Goal: Information Seeking & Learning: Compare options

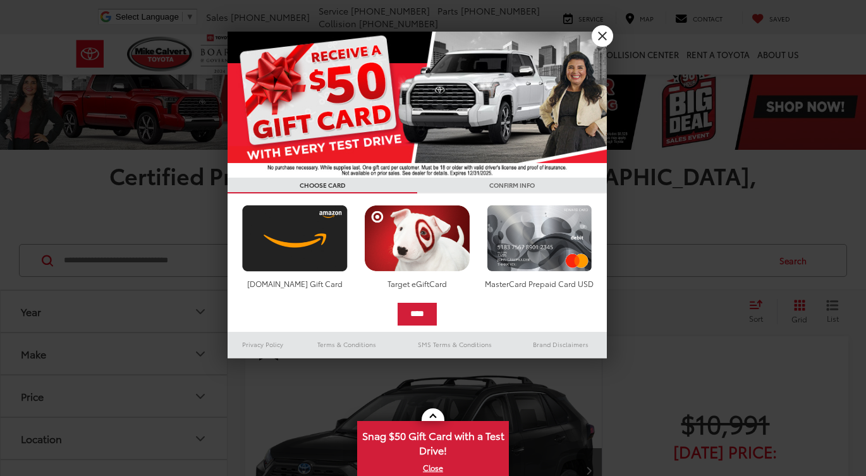
scroll to position [13, 0]
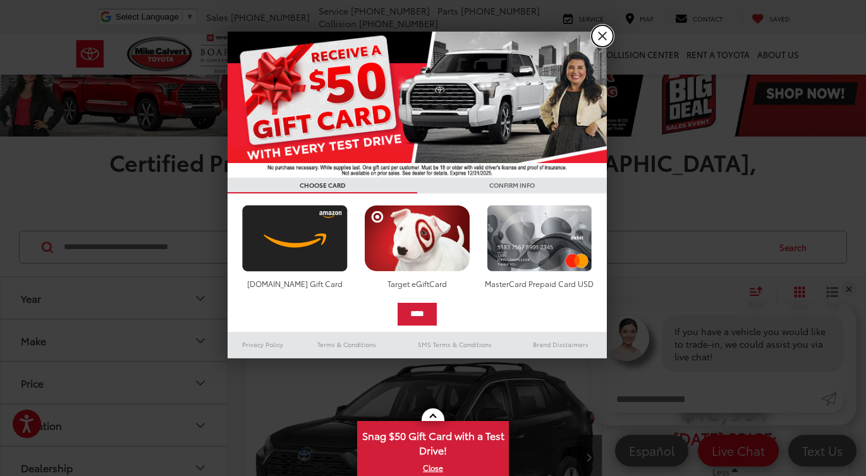
click at [598, 34] on link "X" at bounding box center [603, 36] width 22 height 22
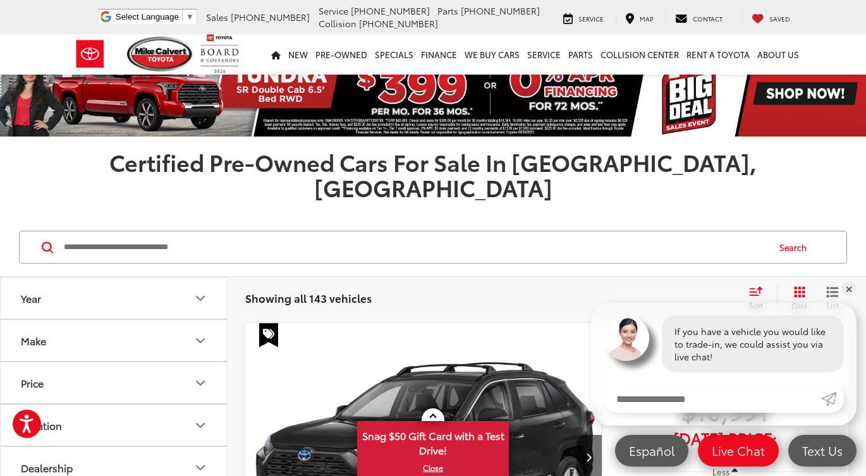
click at [326, 232] on input "Search by Make, Model, or Keyword" at bounding box center [415, 247] width 705 height 30
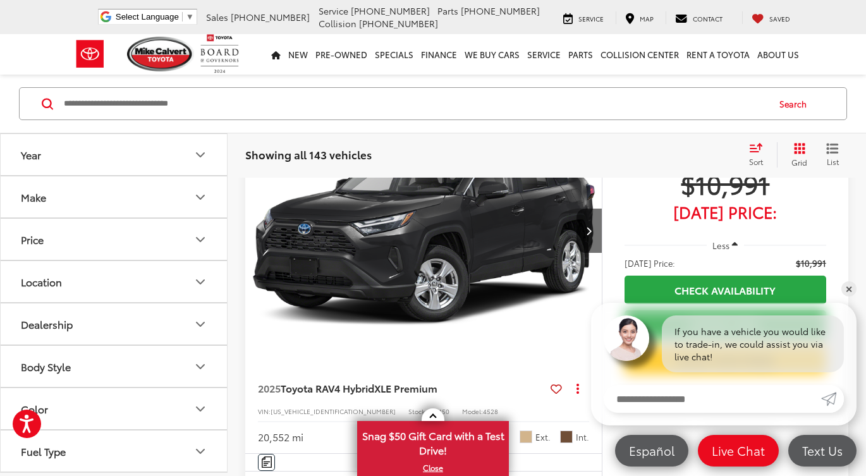
scroll to position [241, 0]
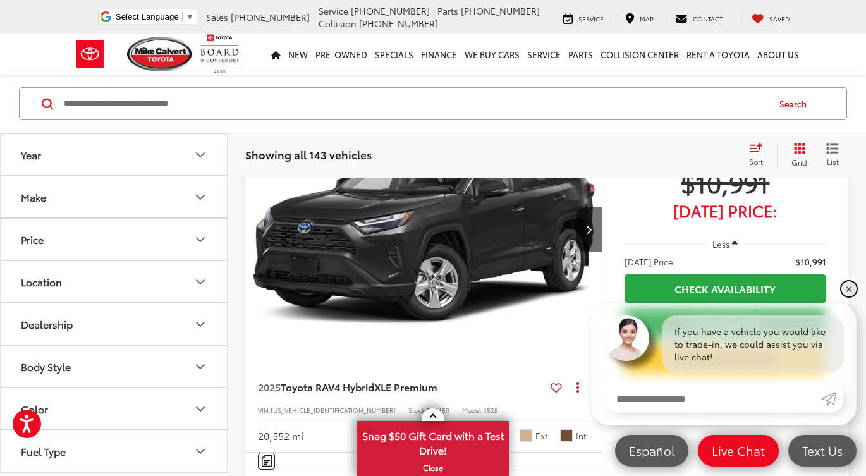
click at [850, 286] on link "✕" at bounding box center [849, 288] width 15 height 15
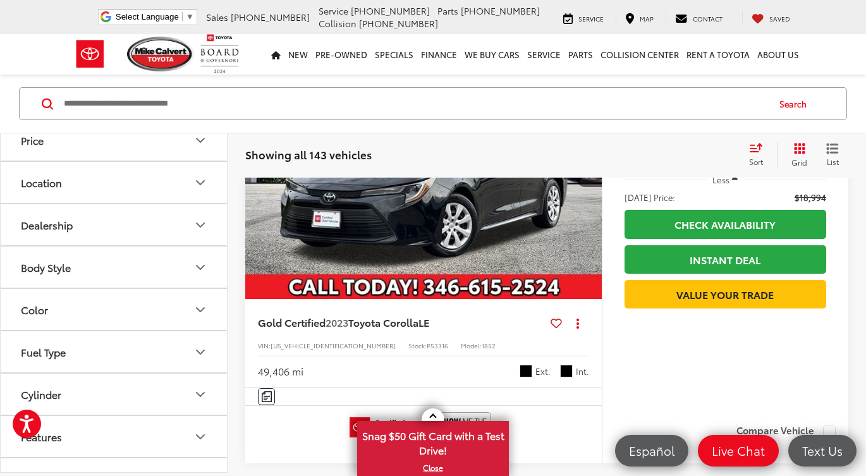
scroll to position [126, 0]
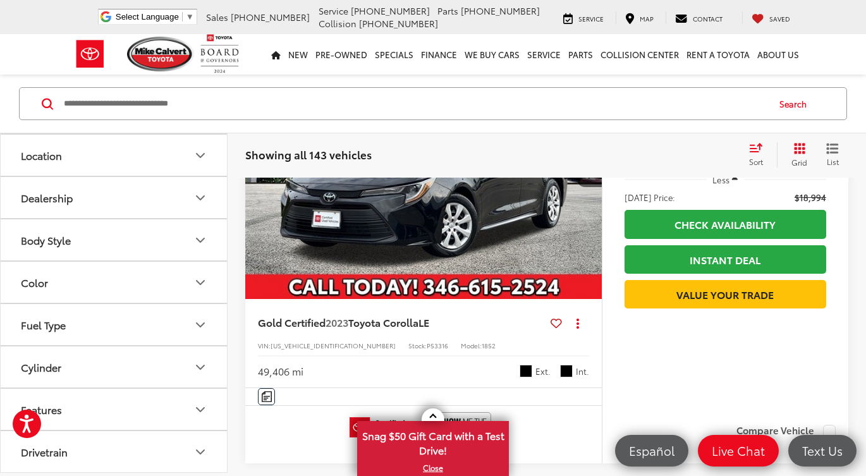
click at [175, 235] on button "Body Style" at bounding box center [115, 239] width 228 height 41
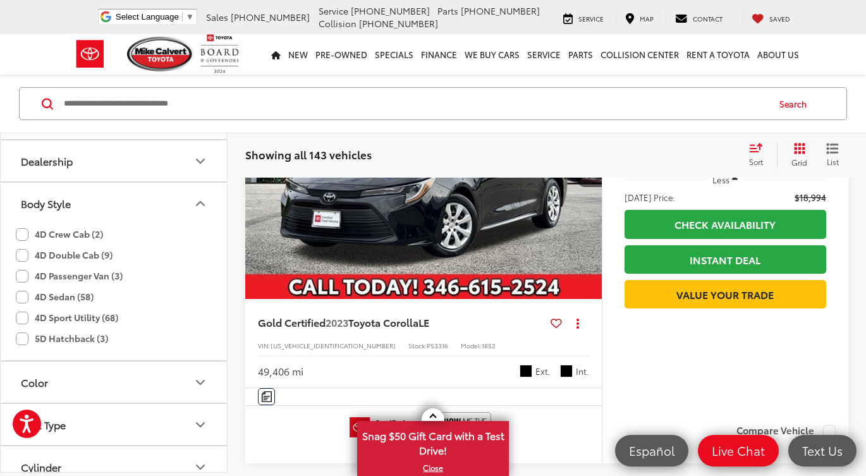
scroll to position [164, 0]
click at [202, 199] on icon "Body Style" at bounding box center [200, 202] width 15 height 15
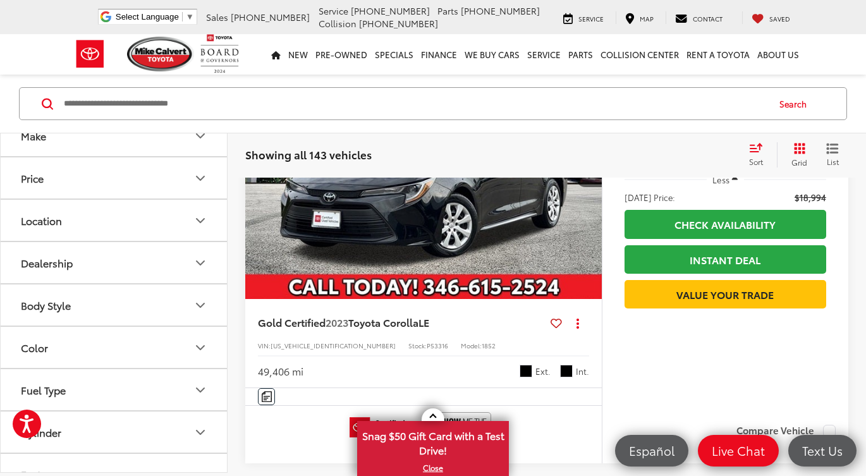
scroll to position [0, 0]
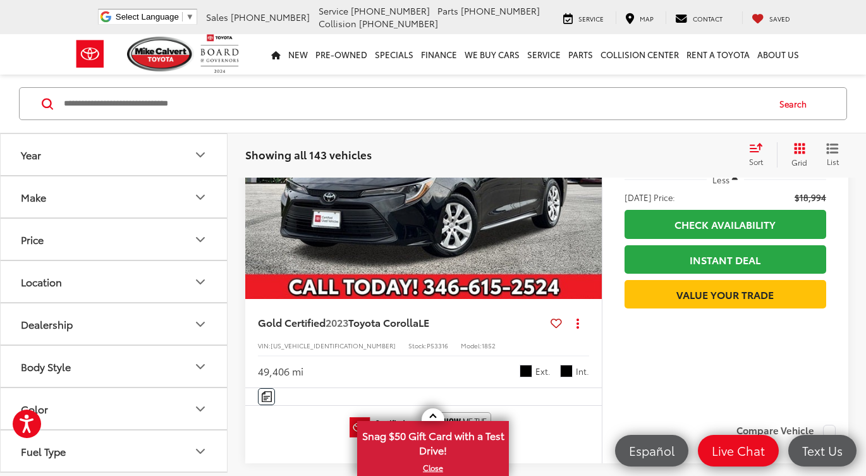
click at [194, 186] on button "Make" at bounding box center [115, 196] width 228 height 41
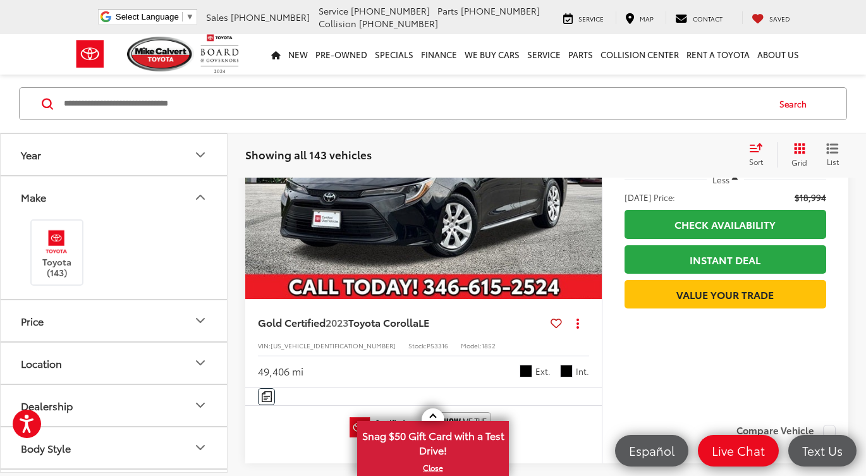
click at [194, 187] on button "Make" at bounding box center [115, 196] width 228 height 41
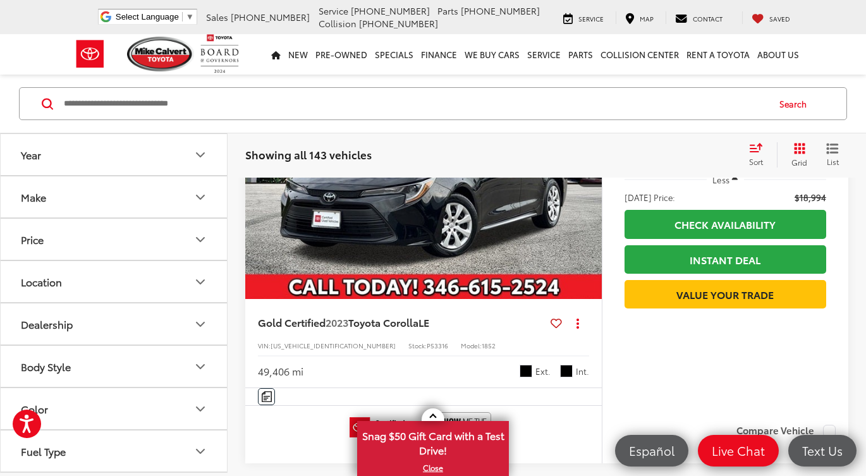
click at [194, 152] on icon "Year" at bounding box center [200, 154] width 15 height 15
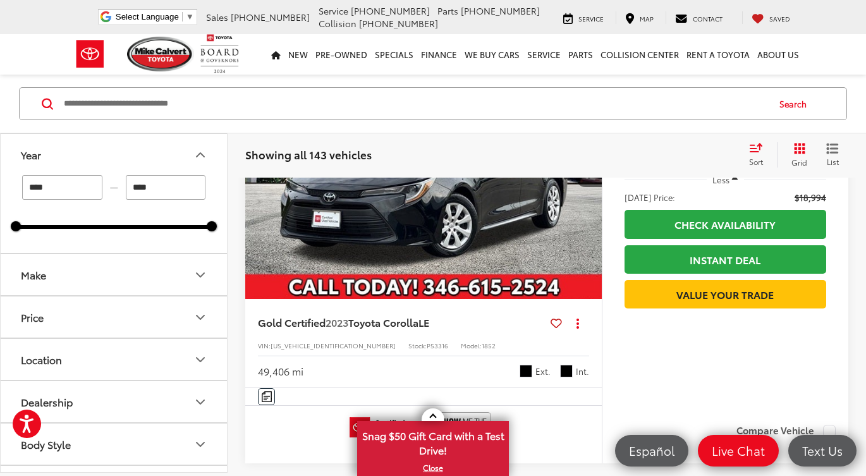
click at [194, 152] on icon "Year" at bounding box center [200, 154] width 15 height 15
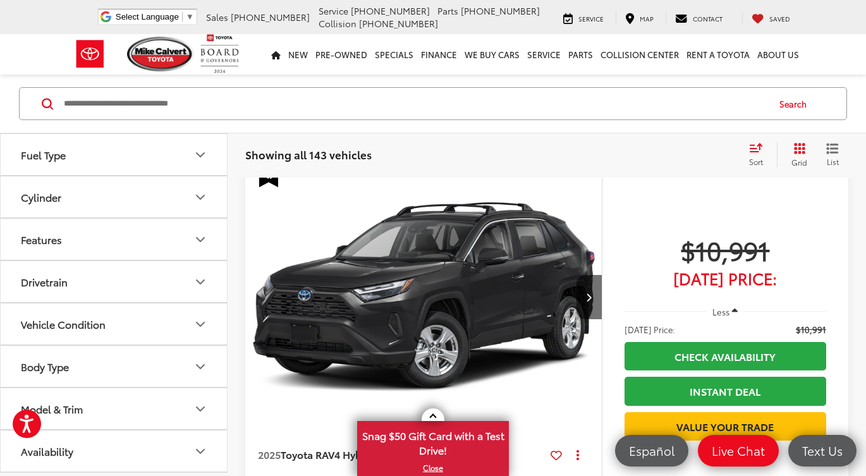
scroll to position [147, 0]
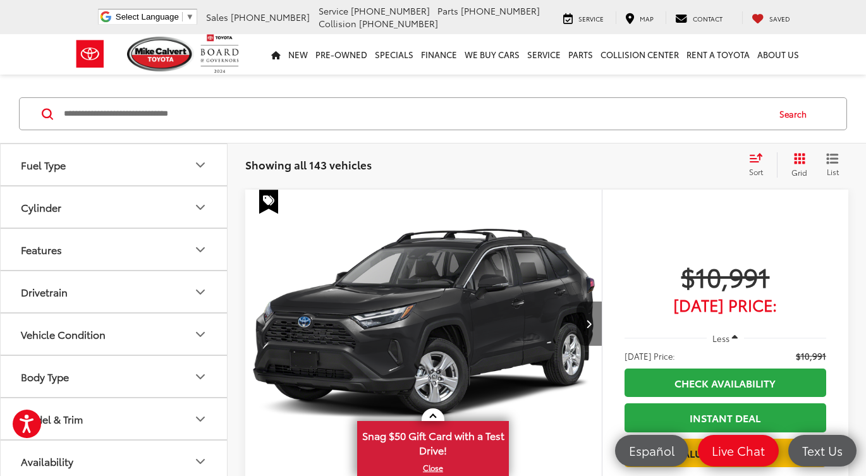
click at [600, 303] on button "Next image" at bounding box center [589, 324] width 25 height 44
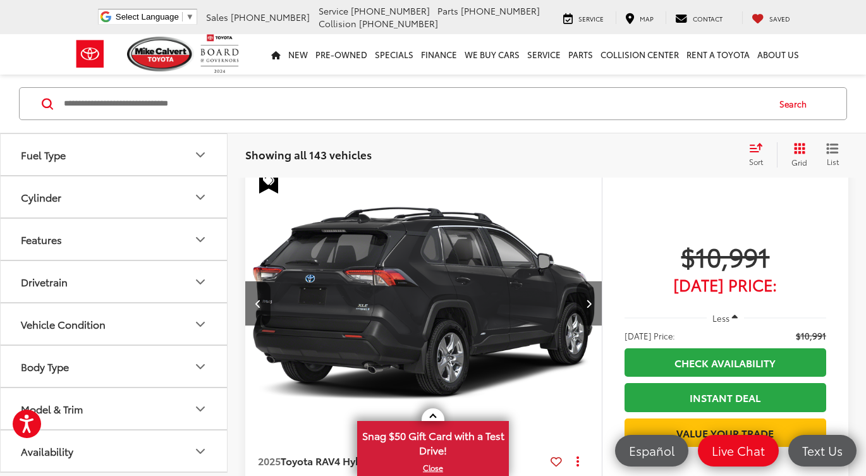
scroll to position [169, 0]
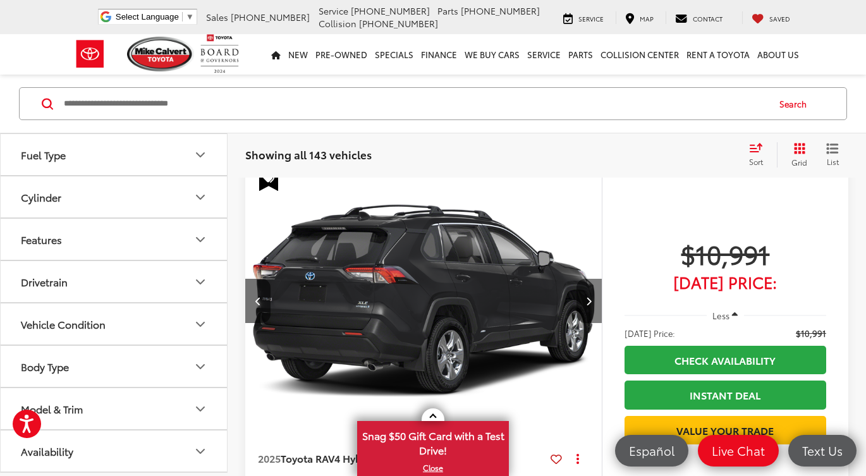
click at [588, 297] on icon "Next image" at bounding box center [589, 301] width 6 height 9
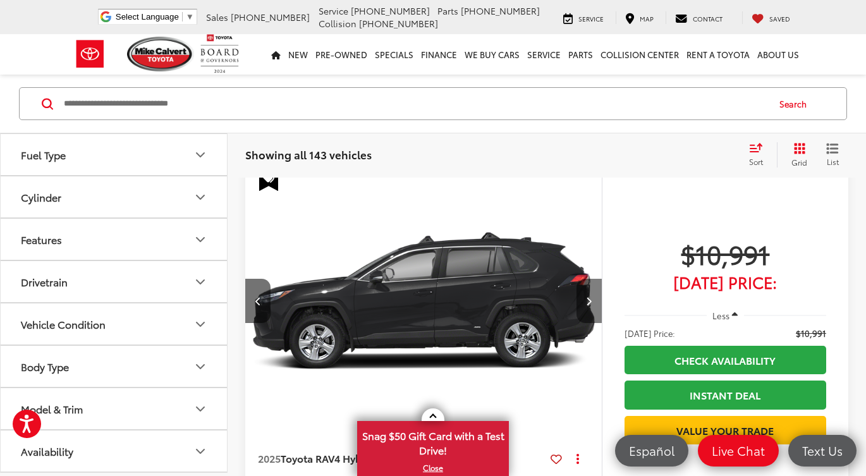
click at [588, 297] on icon "Next image" at bounding box center [589, 301] width 6 height 9
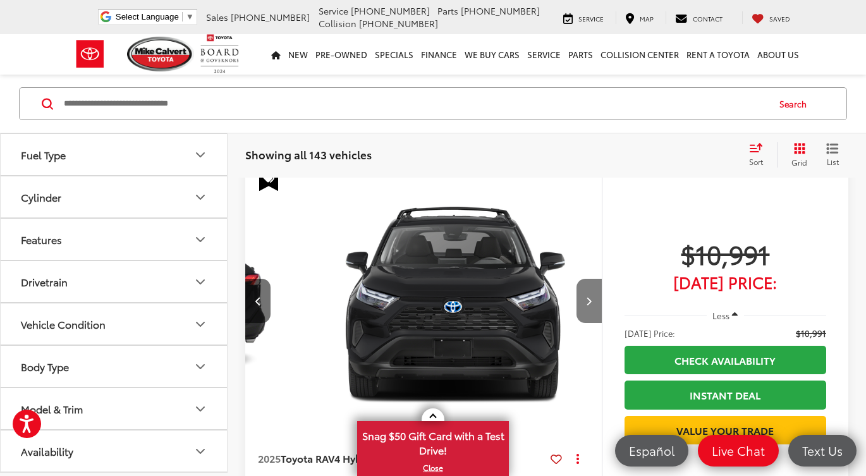
scroll to position [0, 1076]
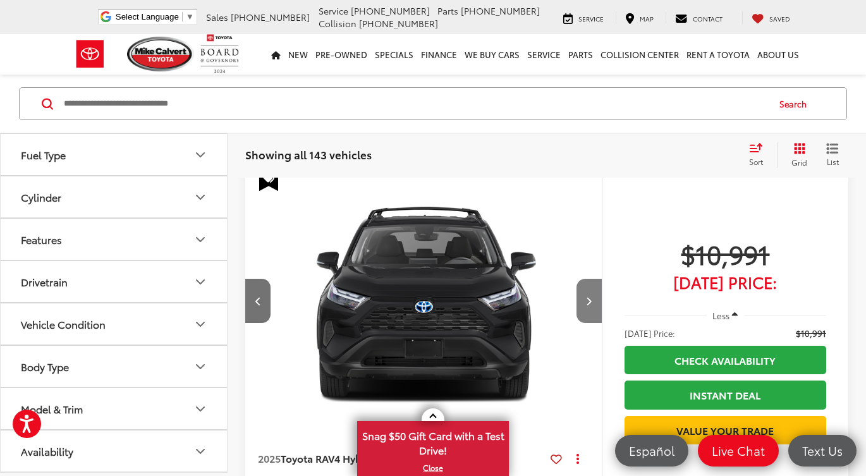
click at [588, 297] on icon "Next image" at bounding box center [589, 301] width 6 height 9
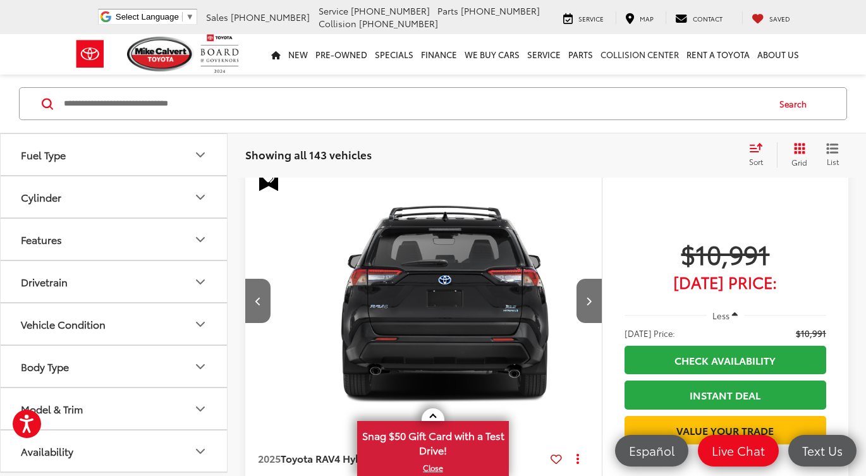
scroll to position [0, 1434]
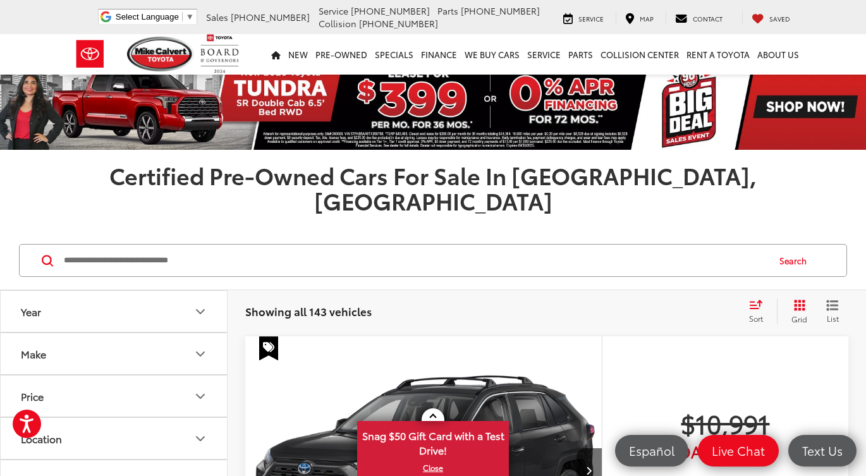
click at [760, 299] on div "Sort" at bounding box center [760, 311] width 34 height 25
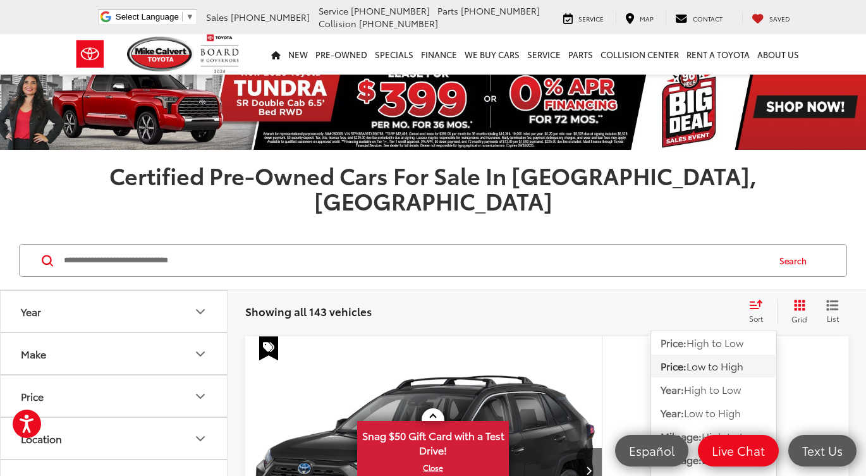
click at [737, 359] on span "Low to High" at bounding box center [715, 366] width 57 height 15
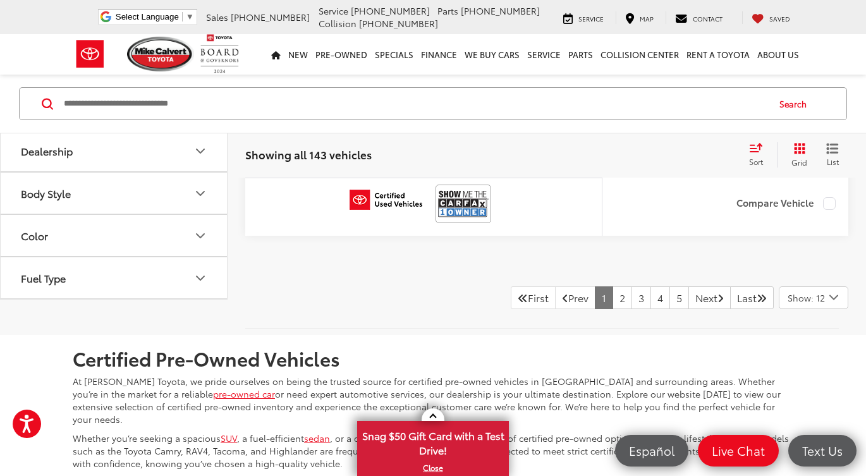
scroll to position [5960, 0]
